Goal: Answer question/provide support

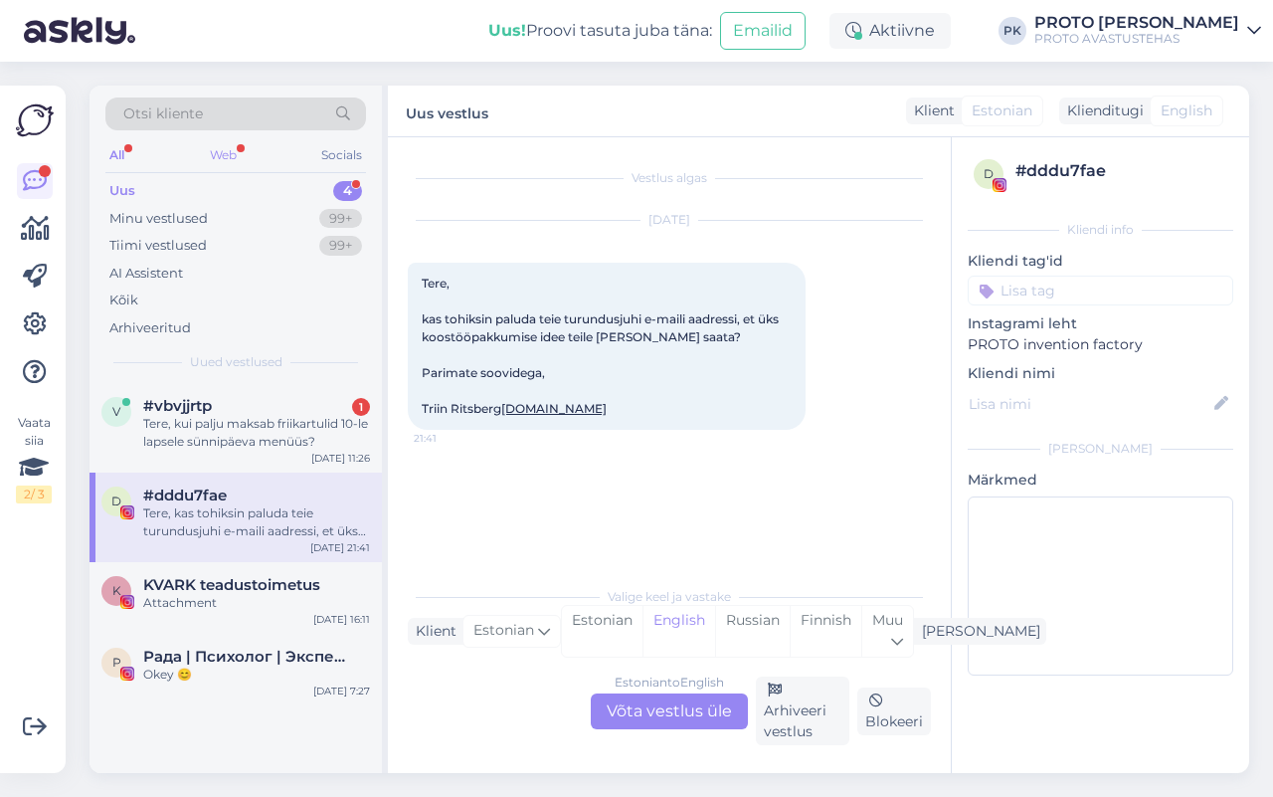
click at [226, 160] on div "Web" at bounding box center [223, 155] width 35 height 26
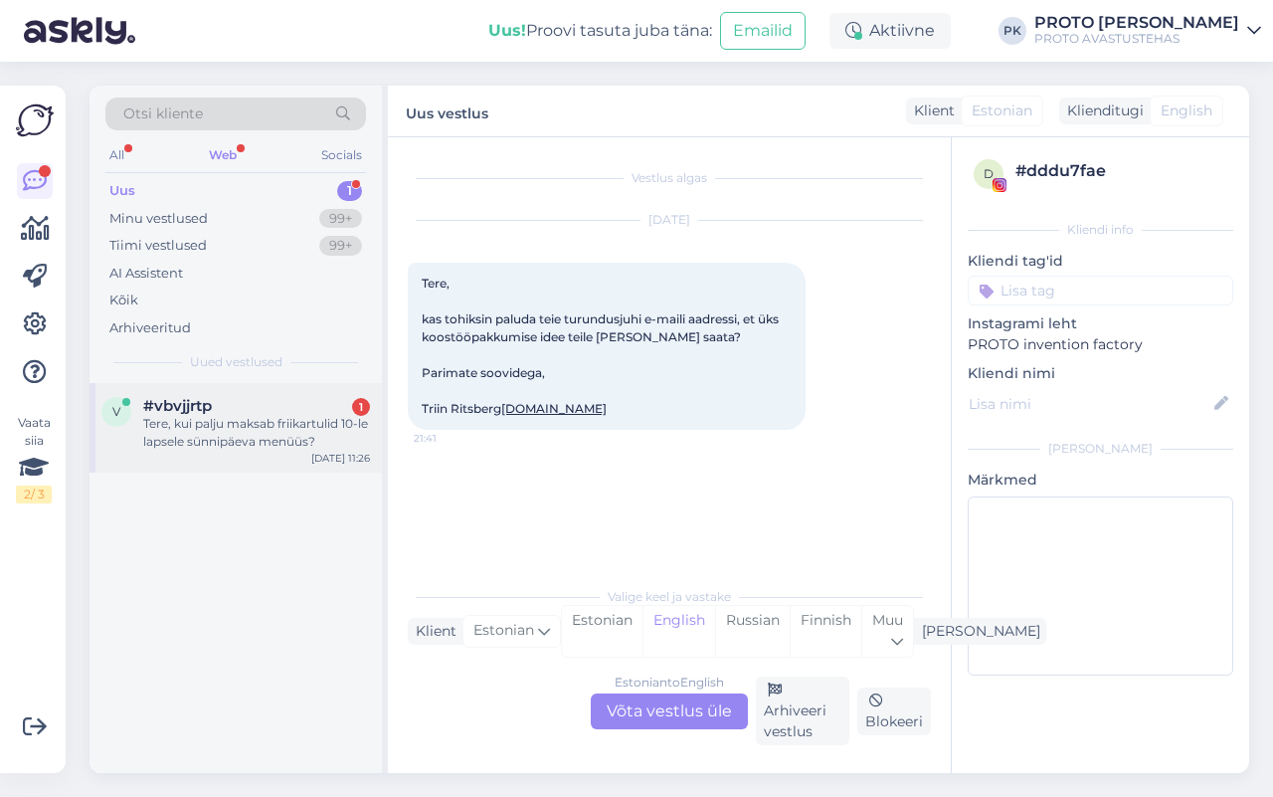
click at [245, 434] on div "Tere, kui palju maksab friikartulid 10-le lapsele sünnipäeva menüüs?" at bounding box center [256, 433] width 227 height 36
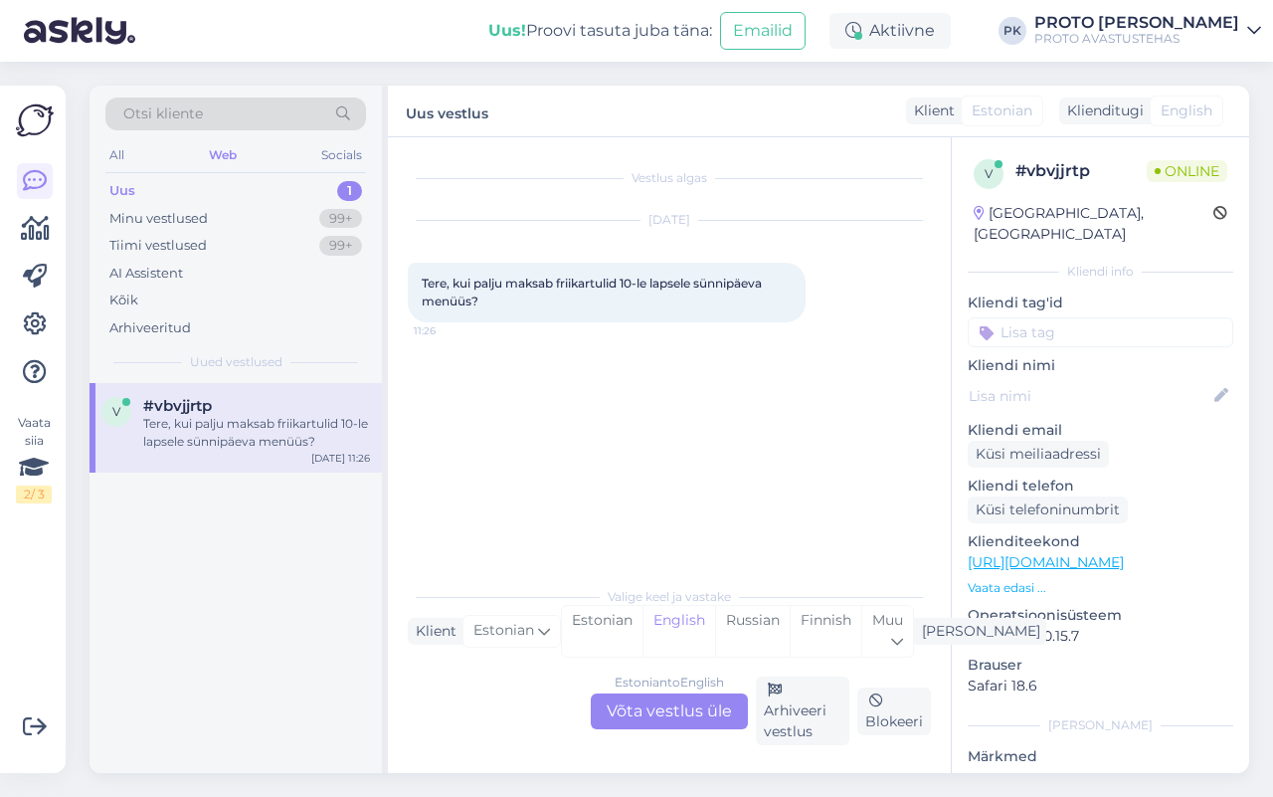
click at [706, 708] on div "Estonian to English Võta vestlus üle" at bounding box center [669, 711] width 157 height 36
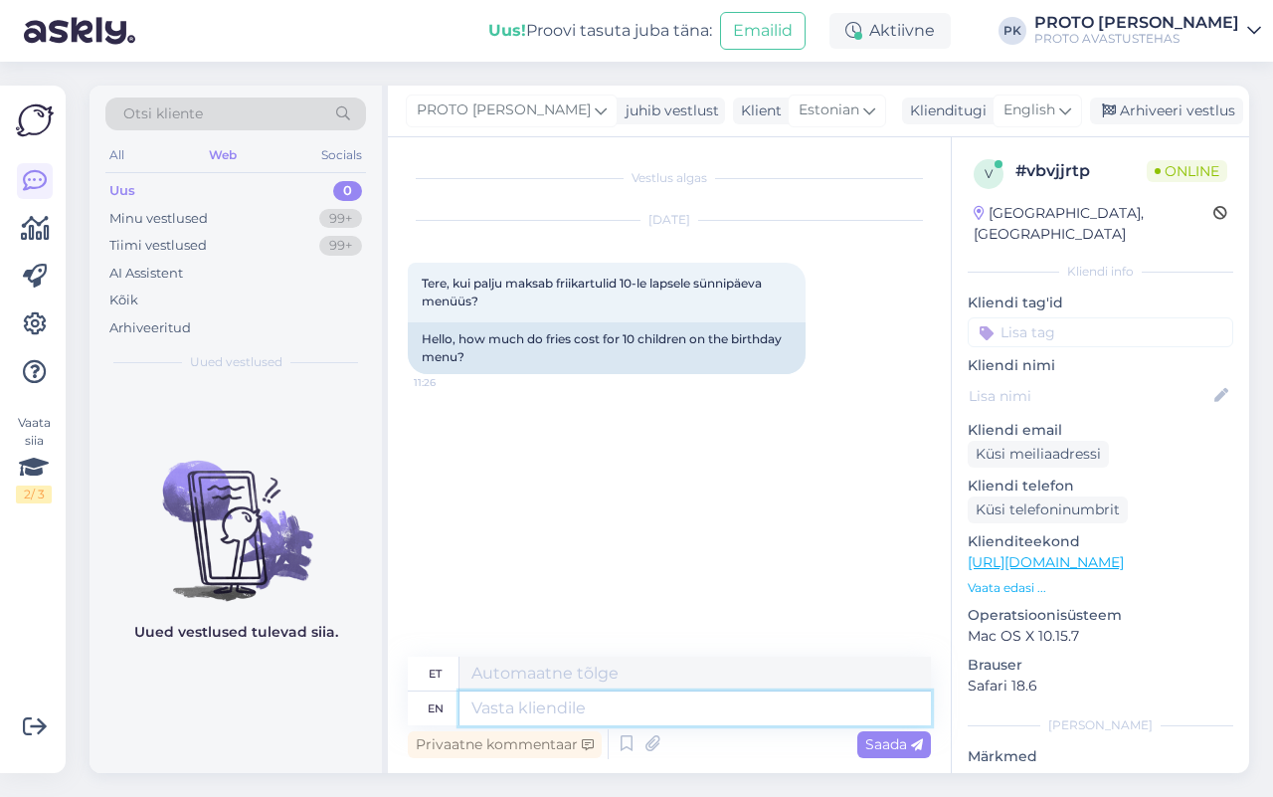
click at [543, 711] on textarea at bounding box center [696, 708] width 472 height 34
paste textarea "[URL][DOMAIN_NAME]"
type textarea "[URL][DOMAIN_NAME]"
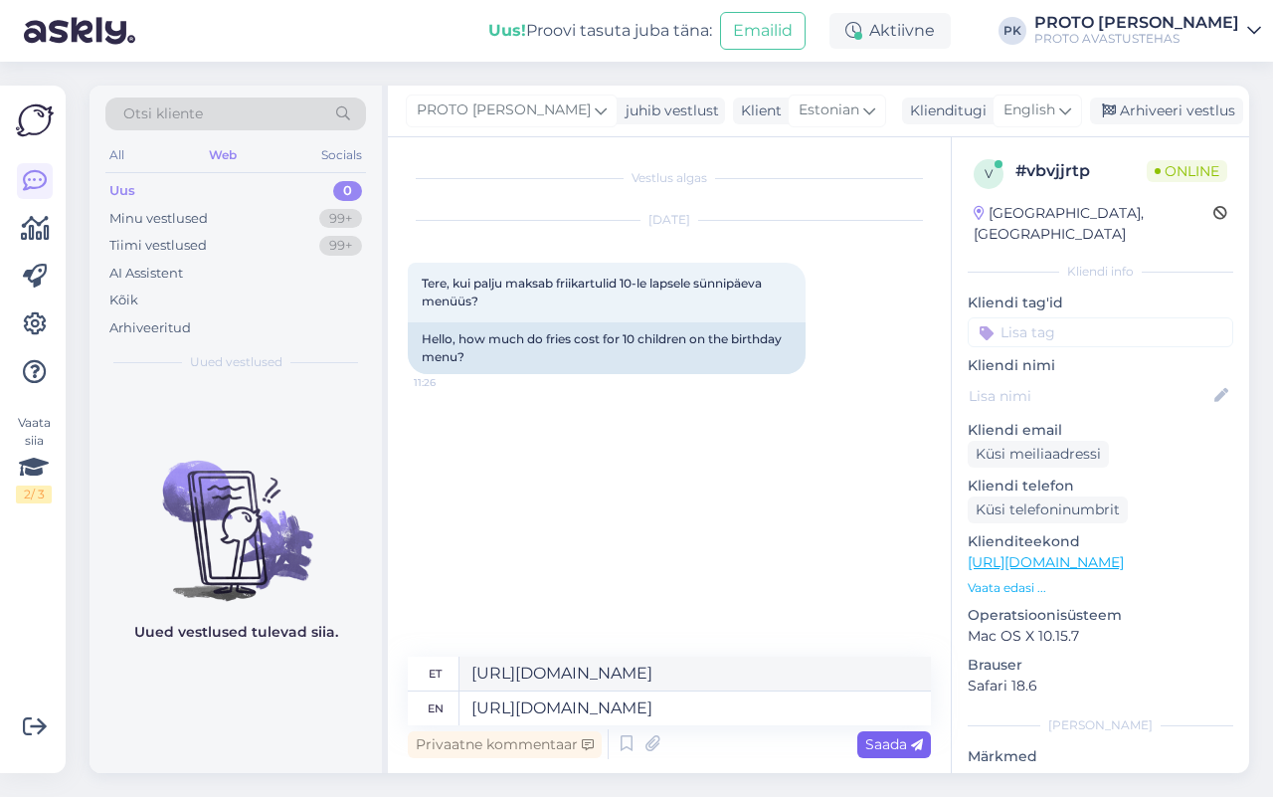
click at [902, 738] on span "Saada" at bounding box center [895, 744] width 58 height 18
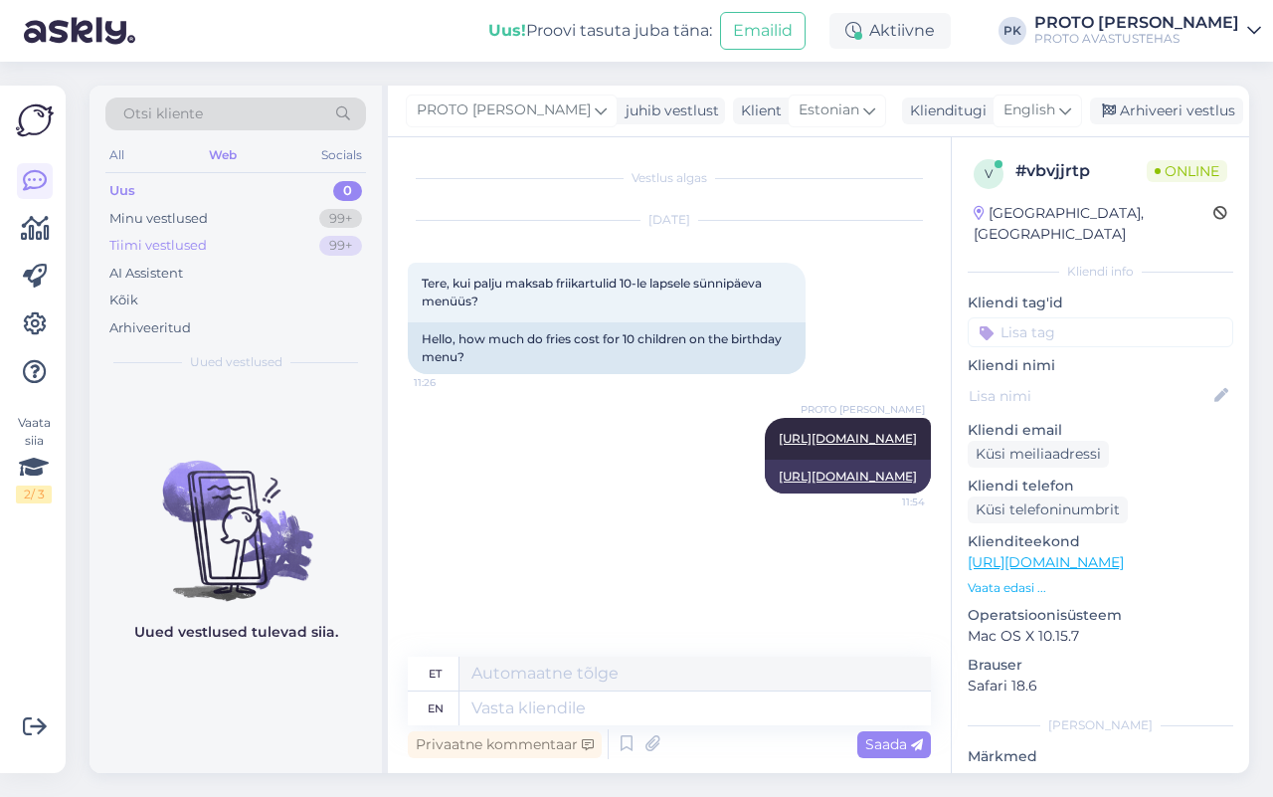
click at [154, 232] on div "Tiimi vestlused 99+" at bounding box center [235, 246] width 261 height 28
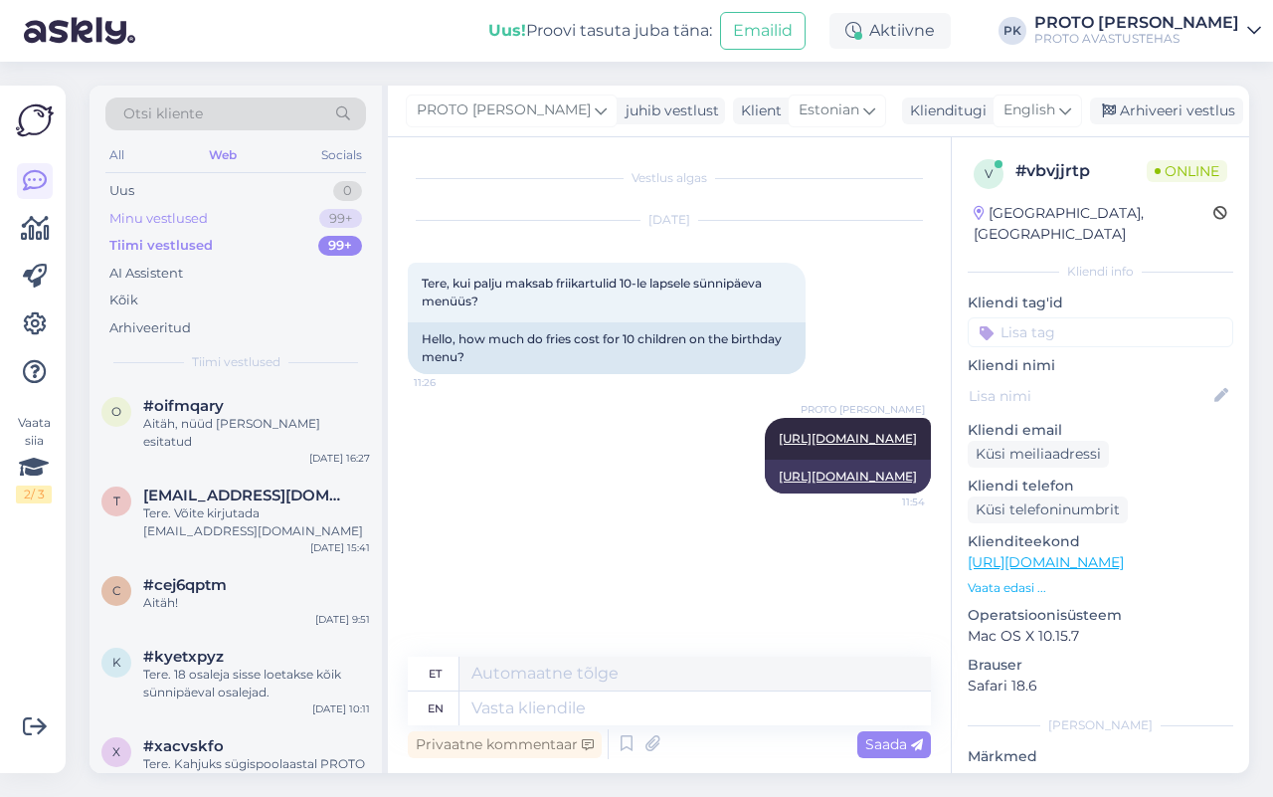
click at [146, 214] on div "Minu vestlused" at bounding box center [158, 219] width 98 height 20
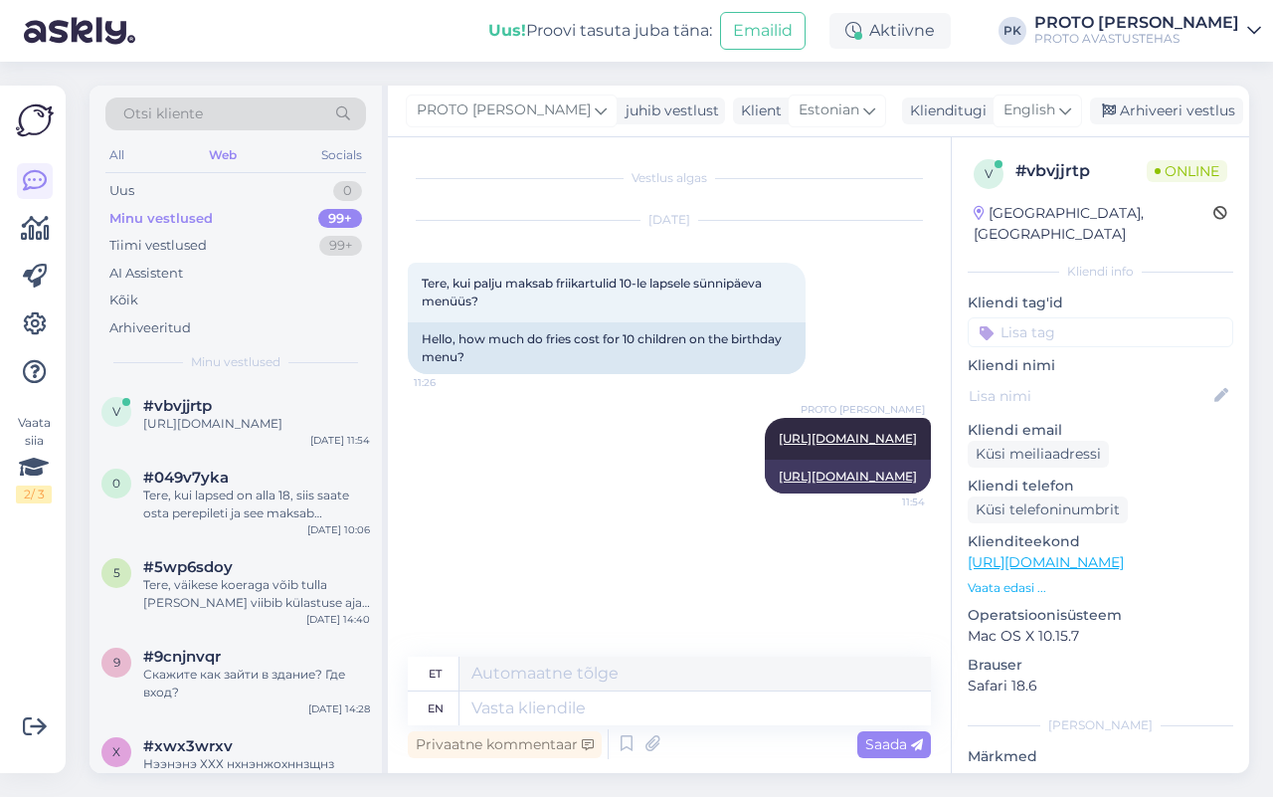
click at [221, 151] on div "Web" at bounding box center [223, 155] width 36 height 26
click at [144, 179] on div "Uus 0" at bounding box center [235, 191] width 261 height 28
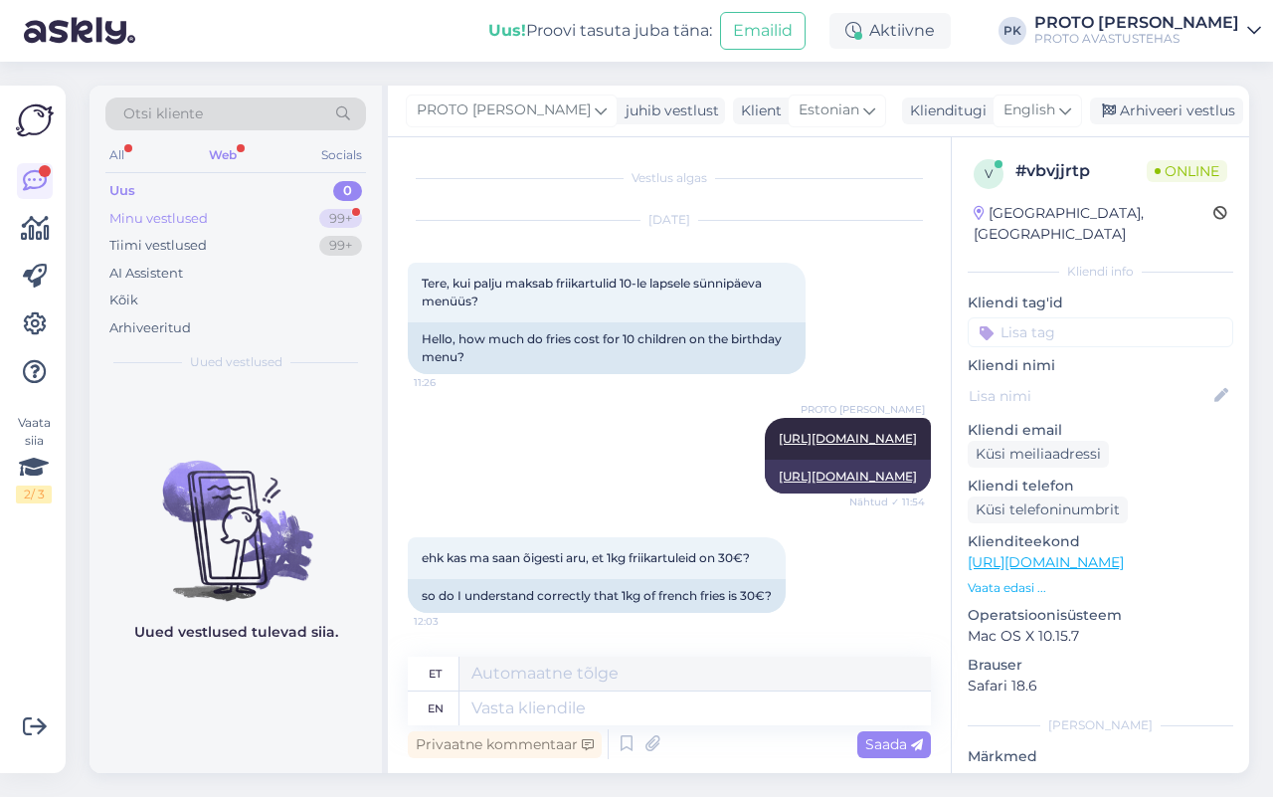
click at [226, 210] on div "Minu vestlused 99+" at bounding box center [235, 219] width 261 height 28
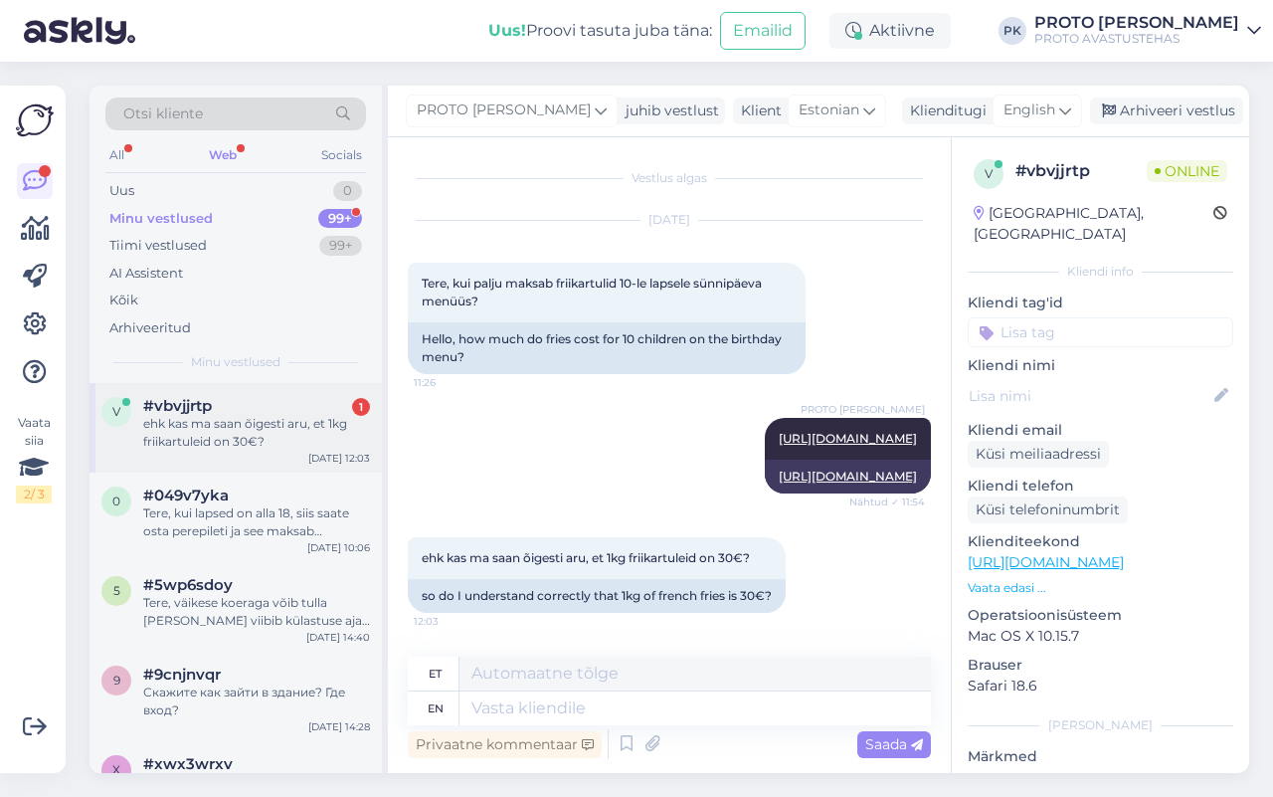
click at [298, 440] on div "ehk kas ma saan õigesti aru, et 1kg friikartuleid on 30€?" at bounding box center [256, 433] width 227 height 36
click at [1007, 112] on span "English" at bounding box center [1030, 110] width 52 height 22
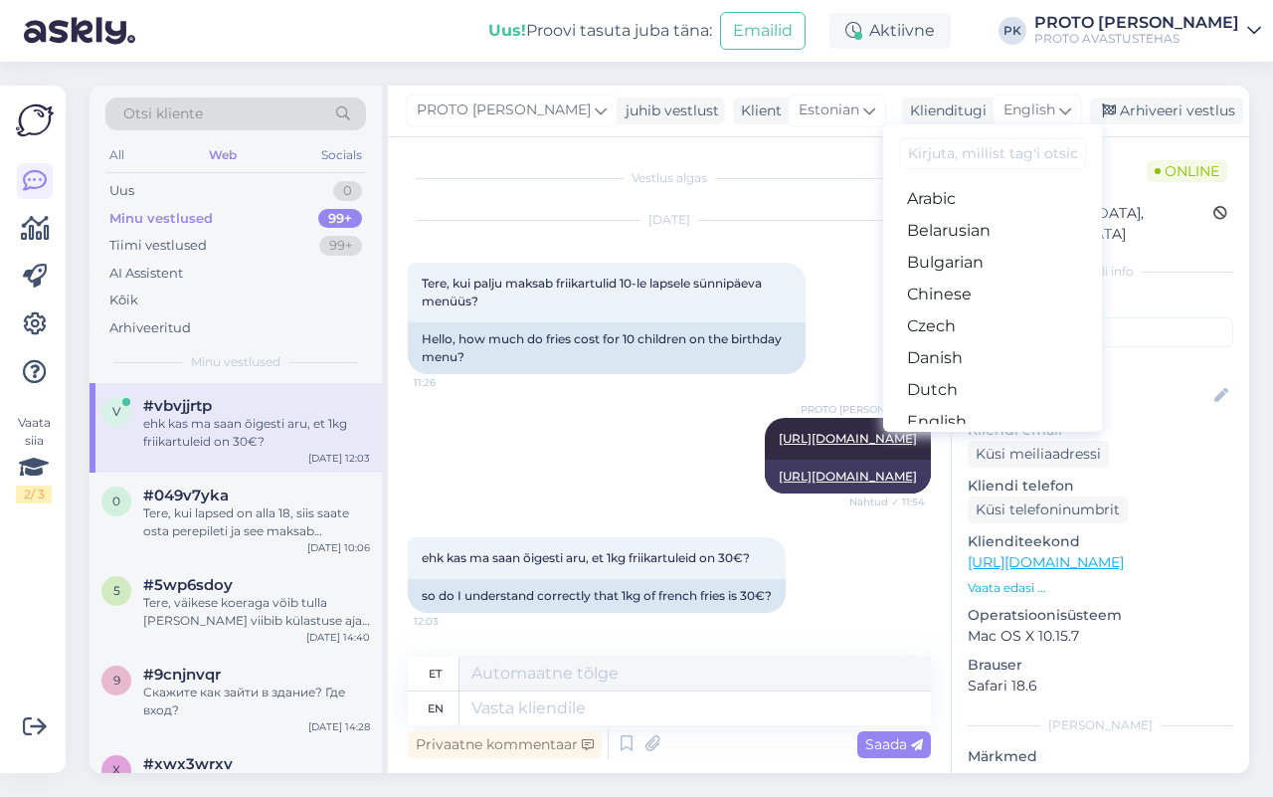
click at [971, 438] on link "Estonian" at bounding box center [992, 454] width 219 height 32
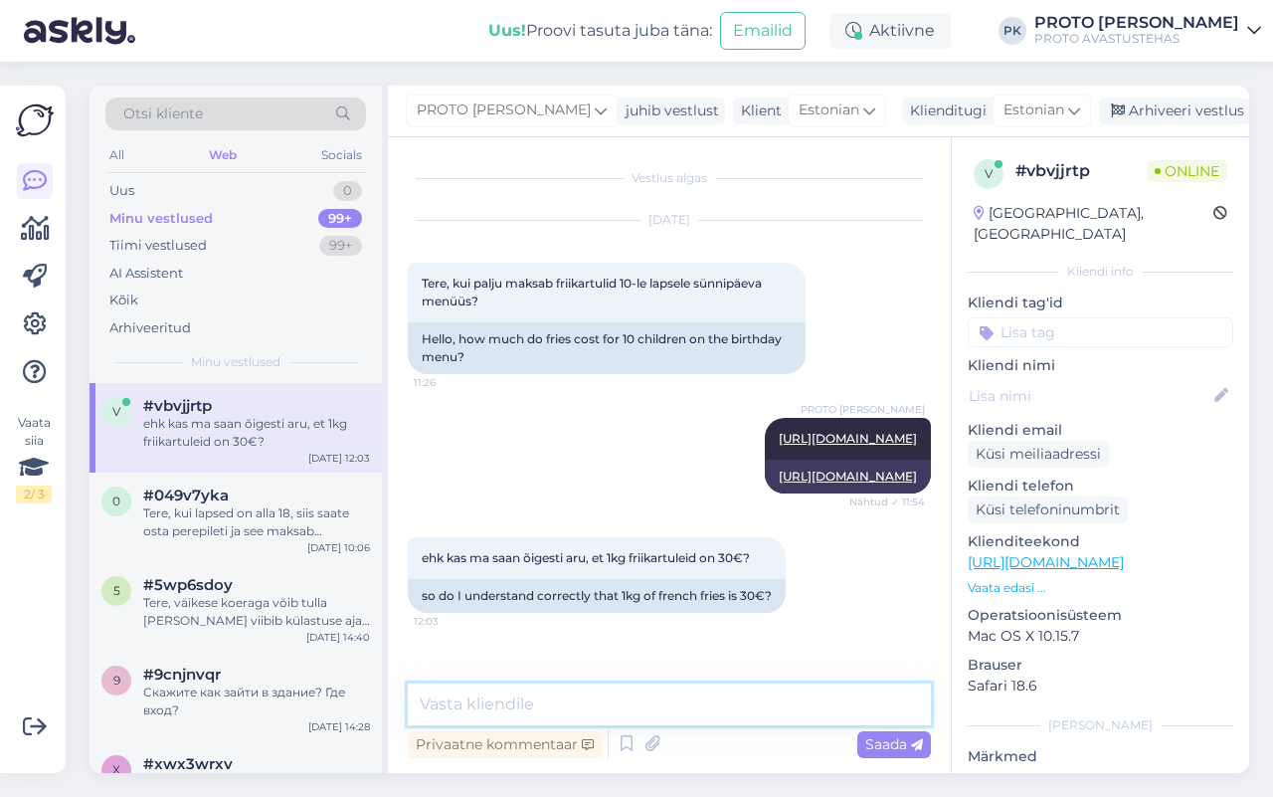
click at [476, 708] on textarea at bounding box center [669, 704] width 523 height 42
type textarea "Jah"
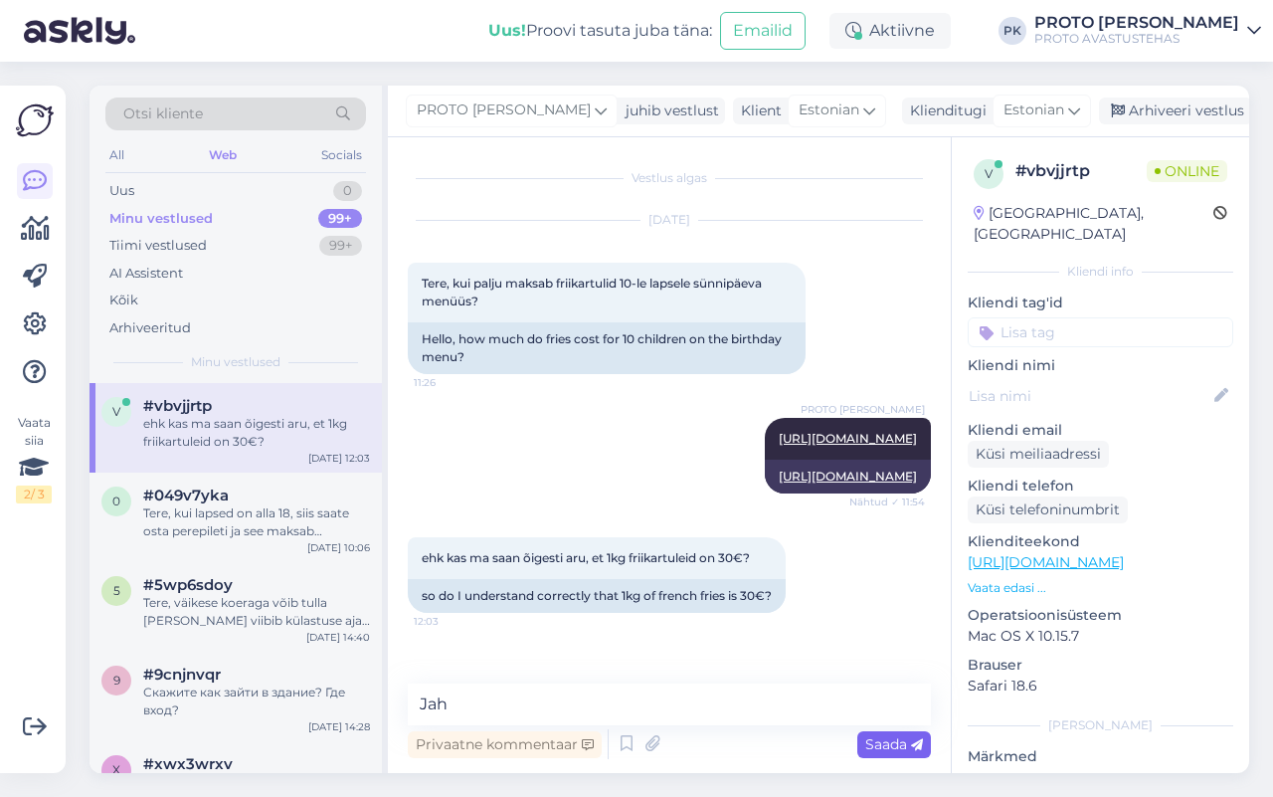
click at [901, 736] on span "Saada" at bounding box center [895, 744] width 58 height 18
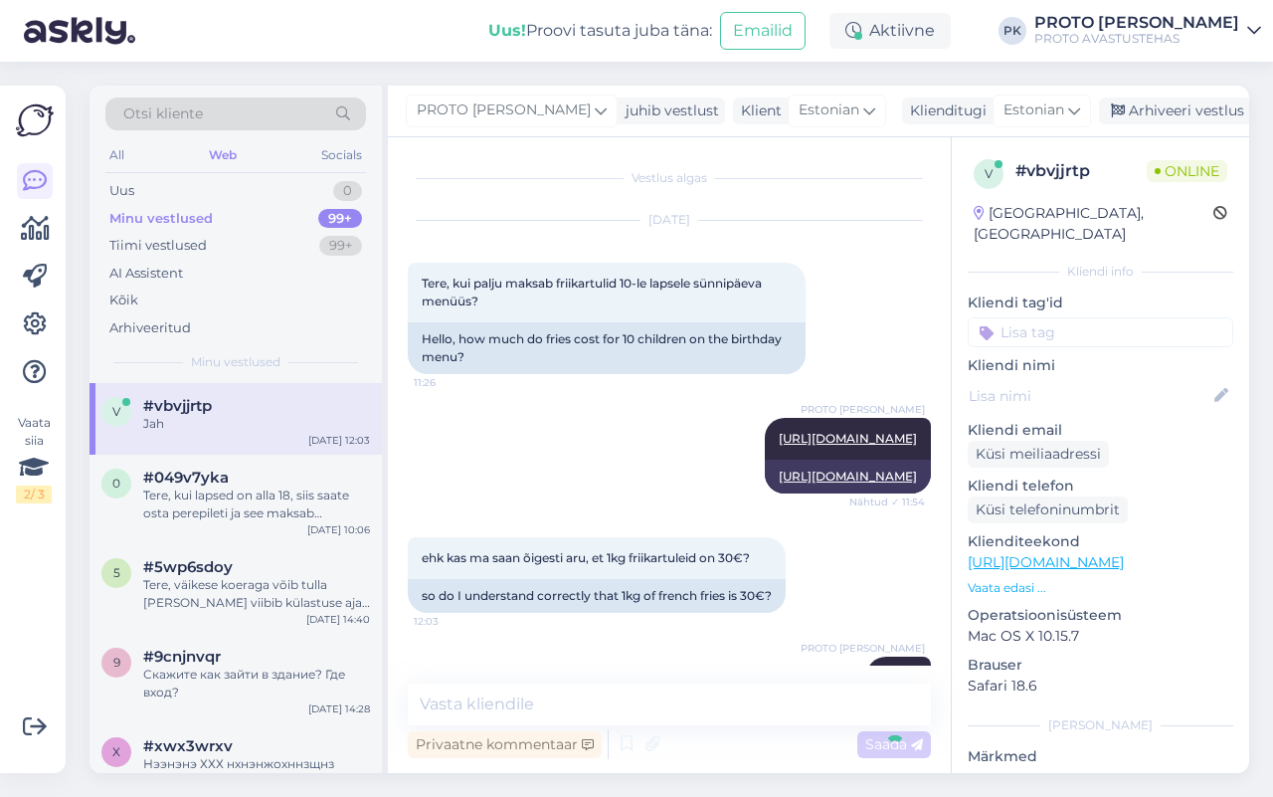
scroll to position [55, 0]
